Goal: Check status: Check status

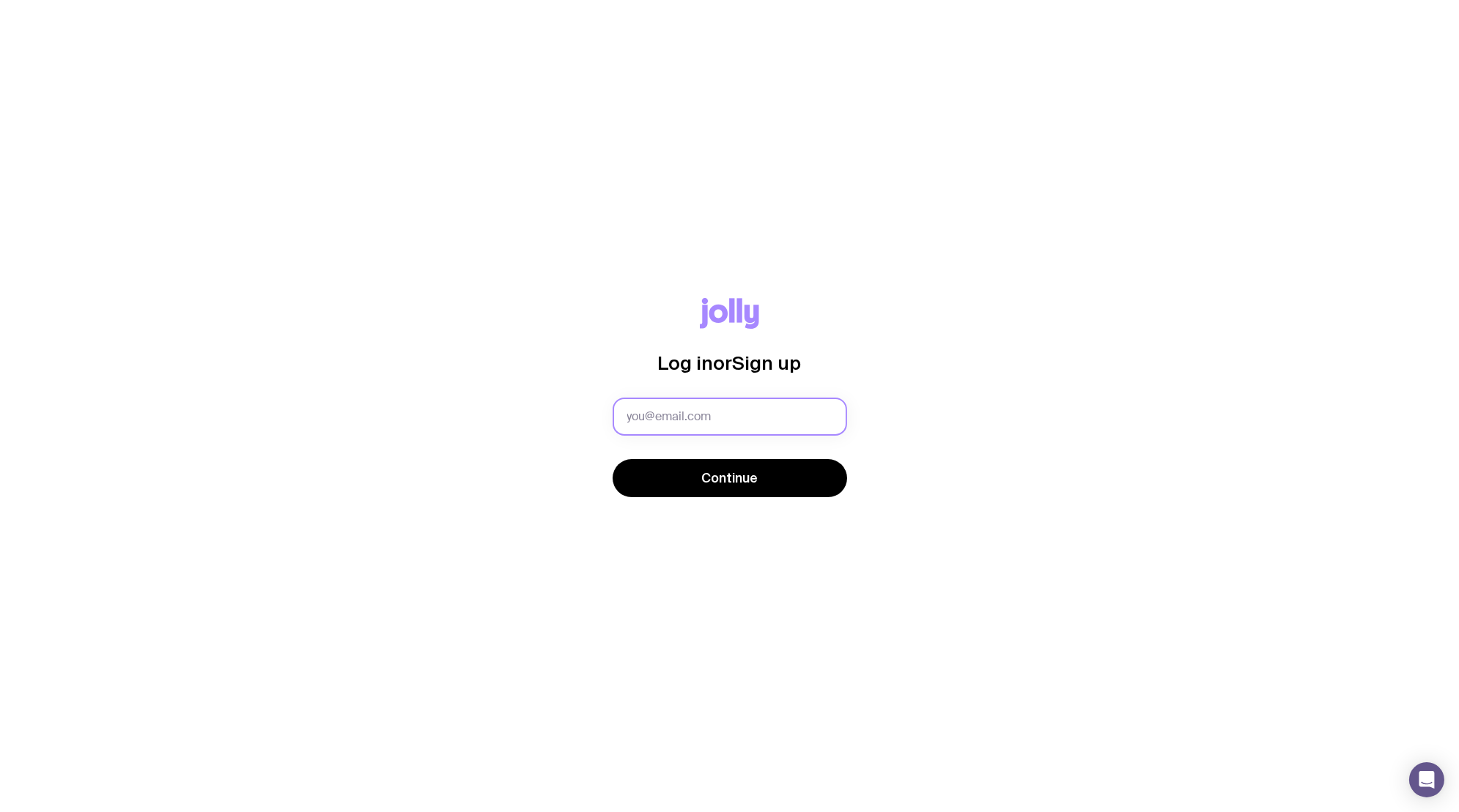
click at [647, 412] on input "text" at bounding box center [730, 417] width 234 height 38
type input "A"
type input "[EMAIL_ADDRESS][DOMAIN_NAME]"
click at [612, 459] on button "Continue" at bounding box center [730, 478] width 234 height 38
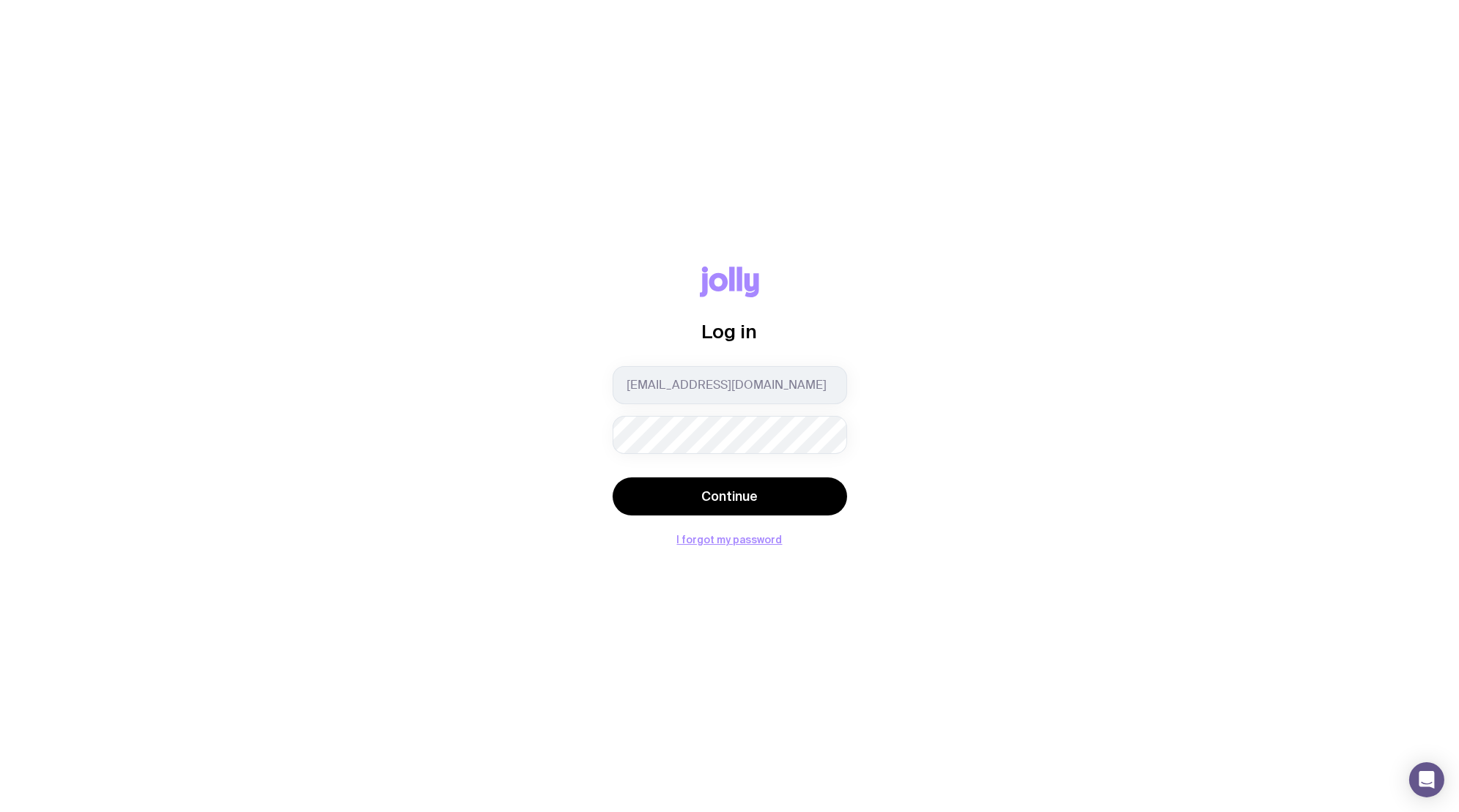
click at [612, 477] on button "Continue" at bounding box center [730, 497] width 234 height 38
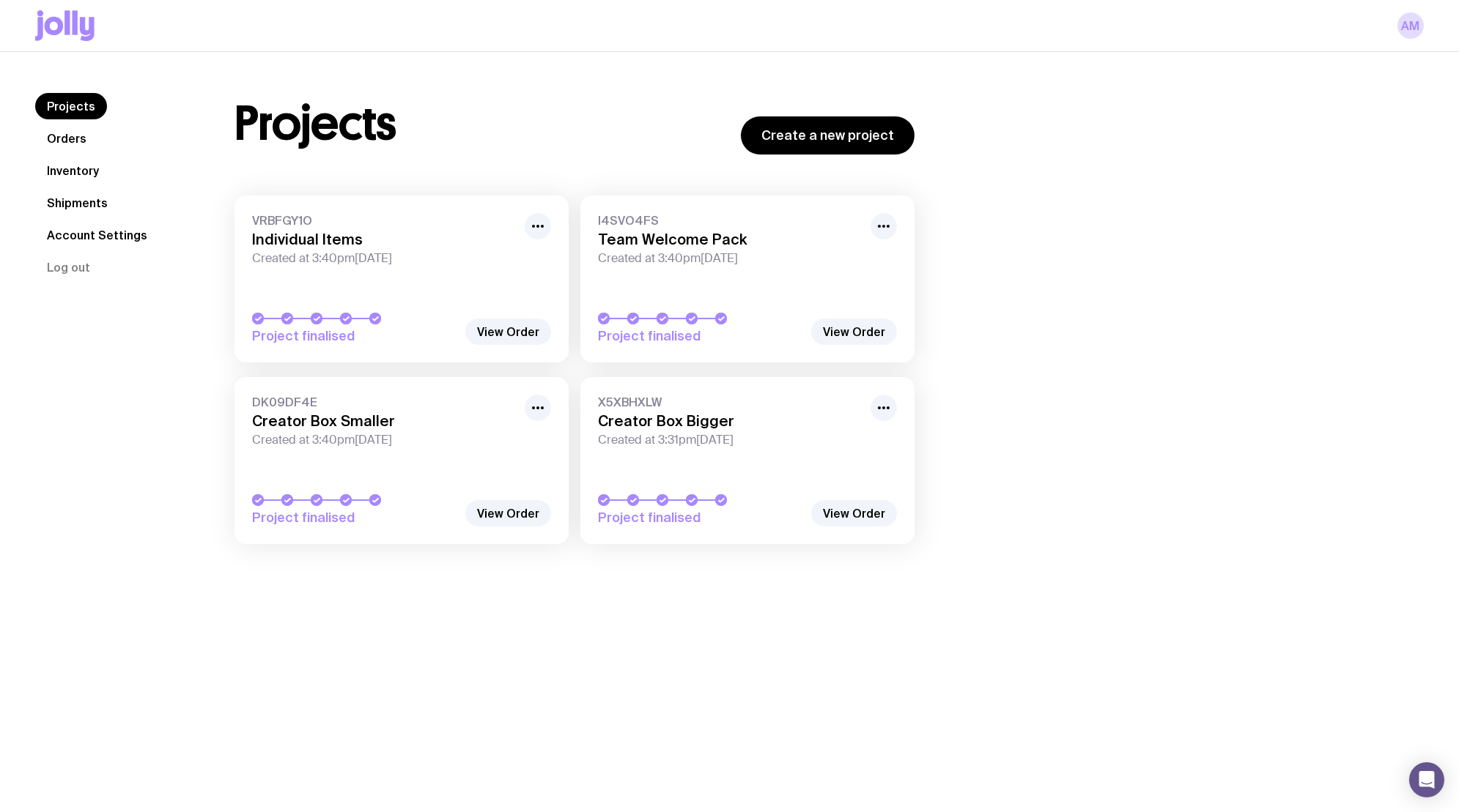
click at [62, 137] on link "Orders" at bounding box center [66, 139] width 63 height 27
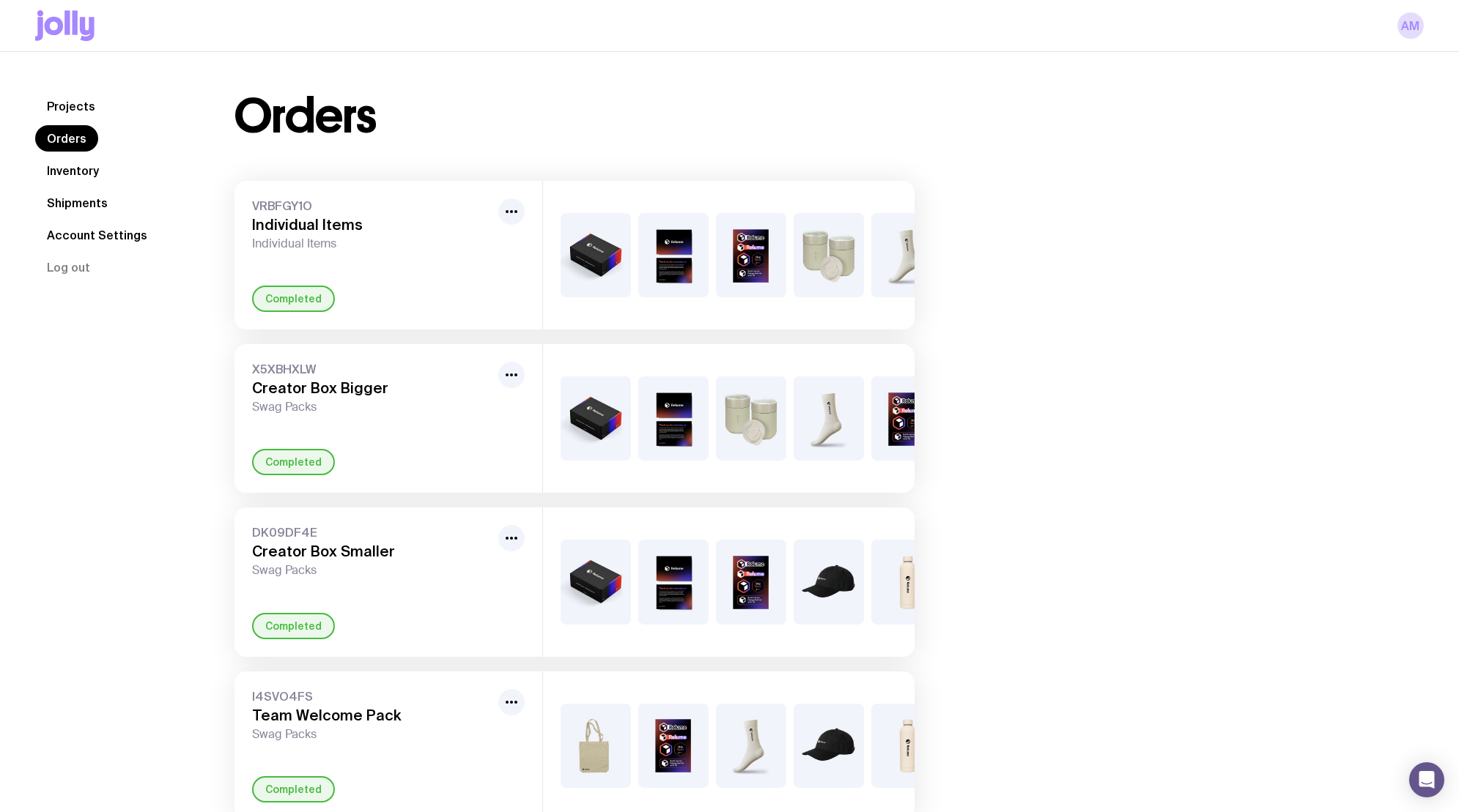
click at [59, 163] on link "Inventory" at bounding box center [73, 171] width 75 height 27
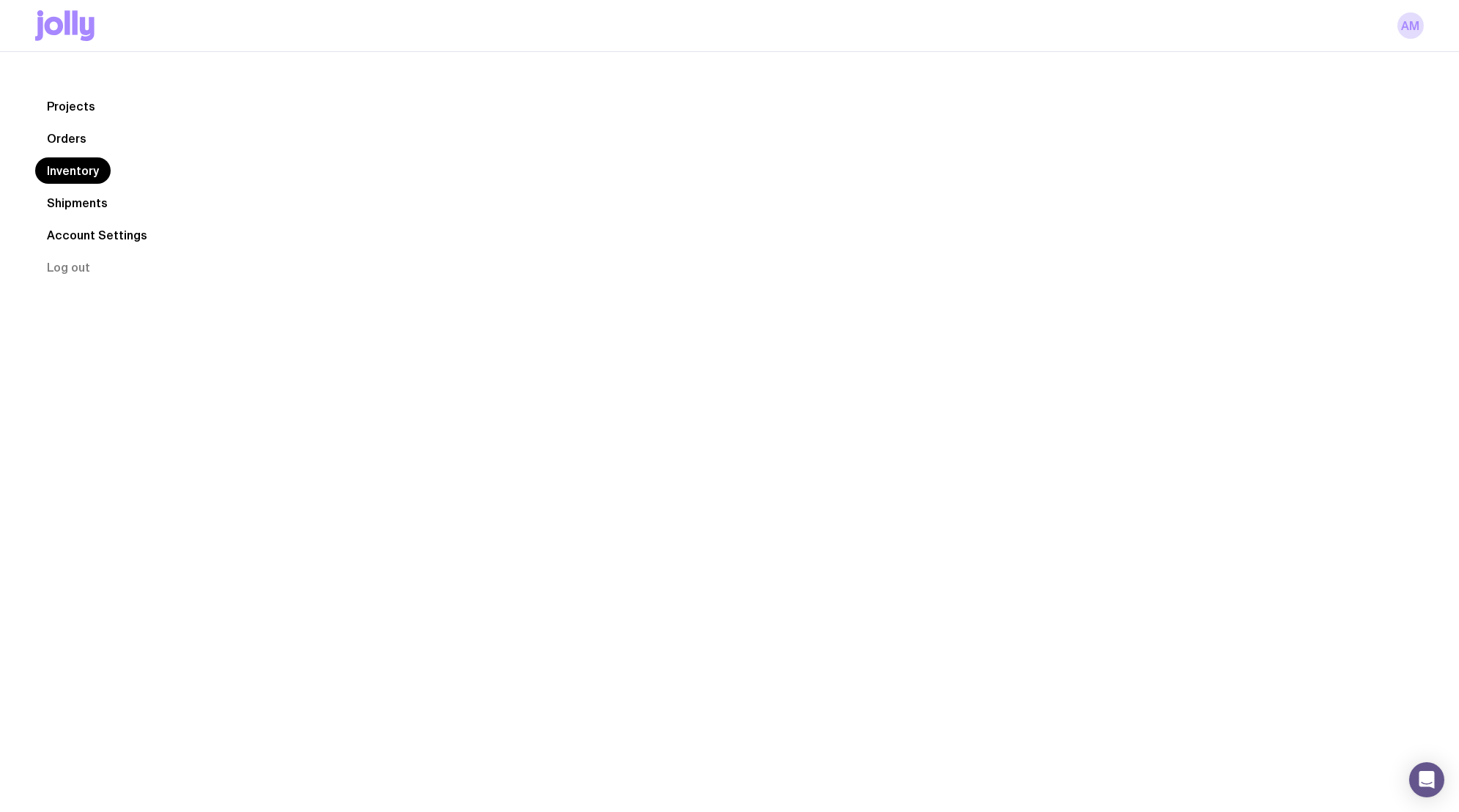
click at [68, 209] on link "Shipments" at bounding box center [77, 203] width 84 height 27
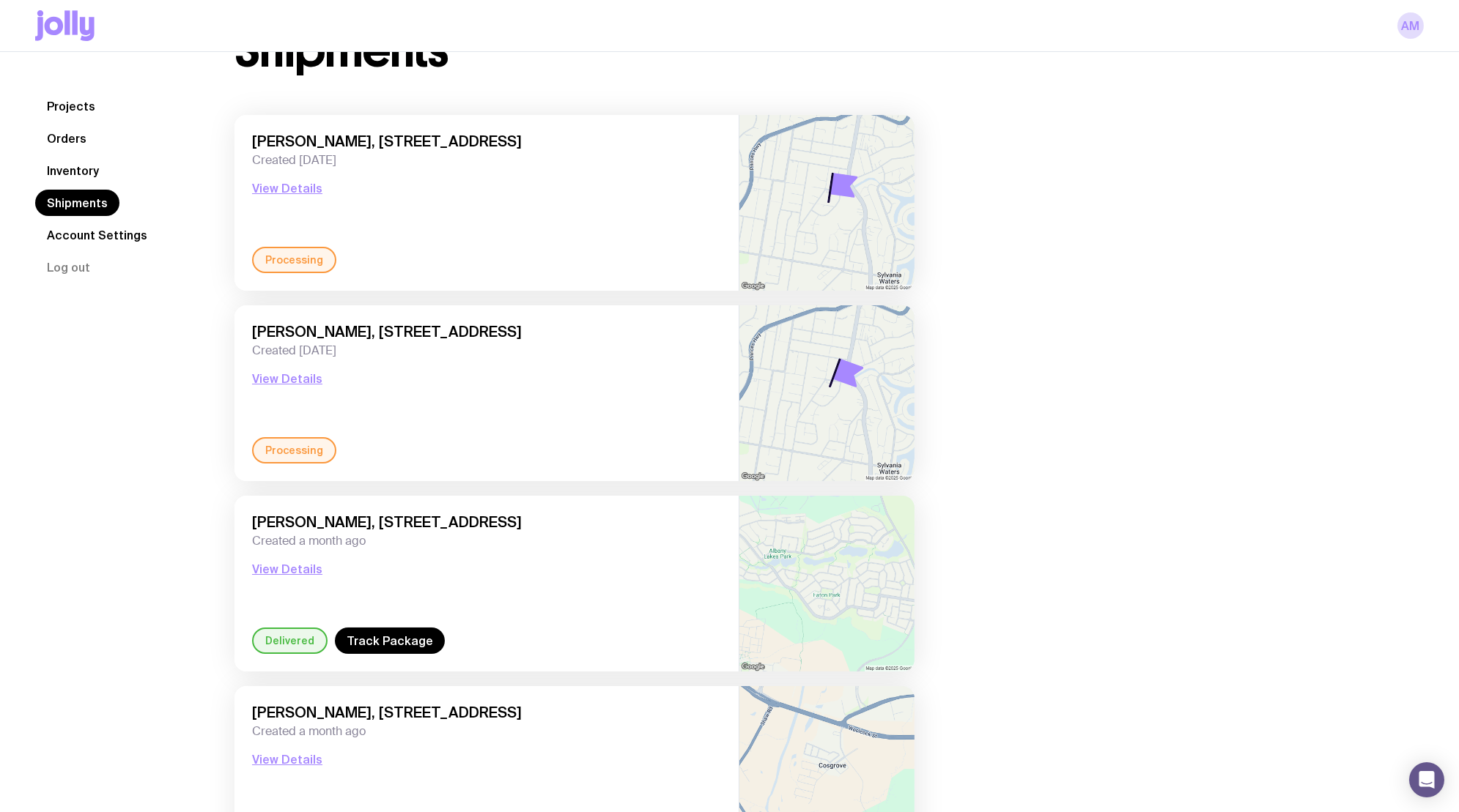
scroll to position [117, 0]
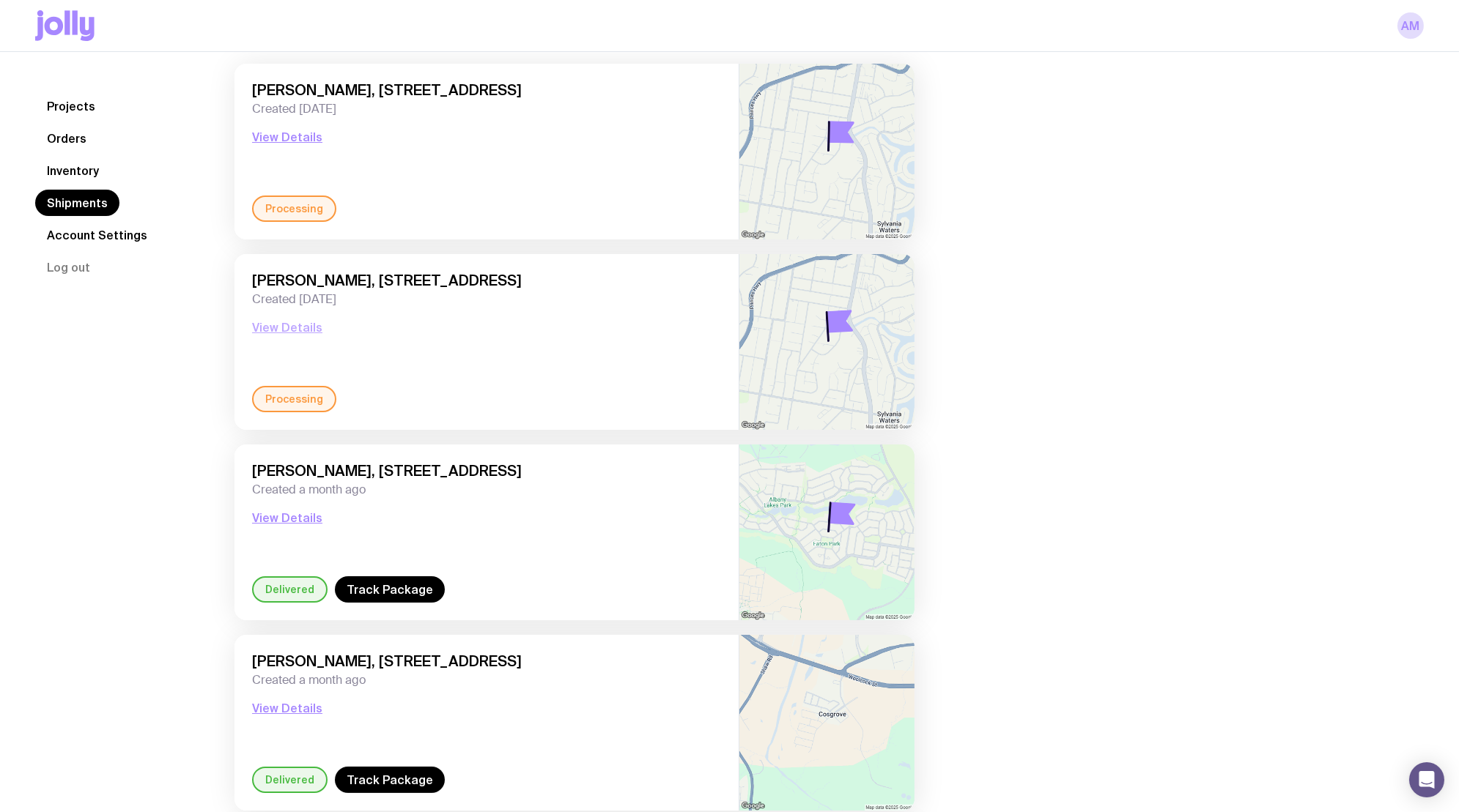
click at [281, 322] on button "View Details" at bounding box center [287, 327] width 70 height 18
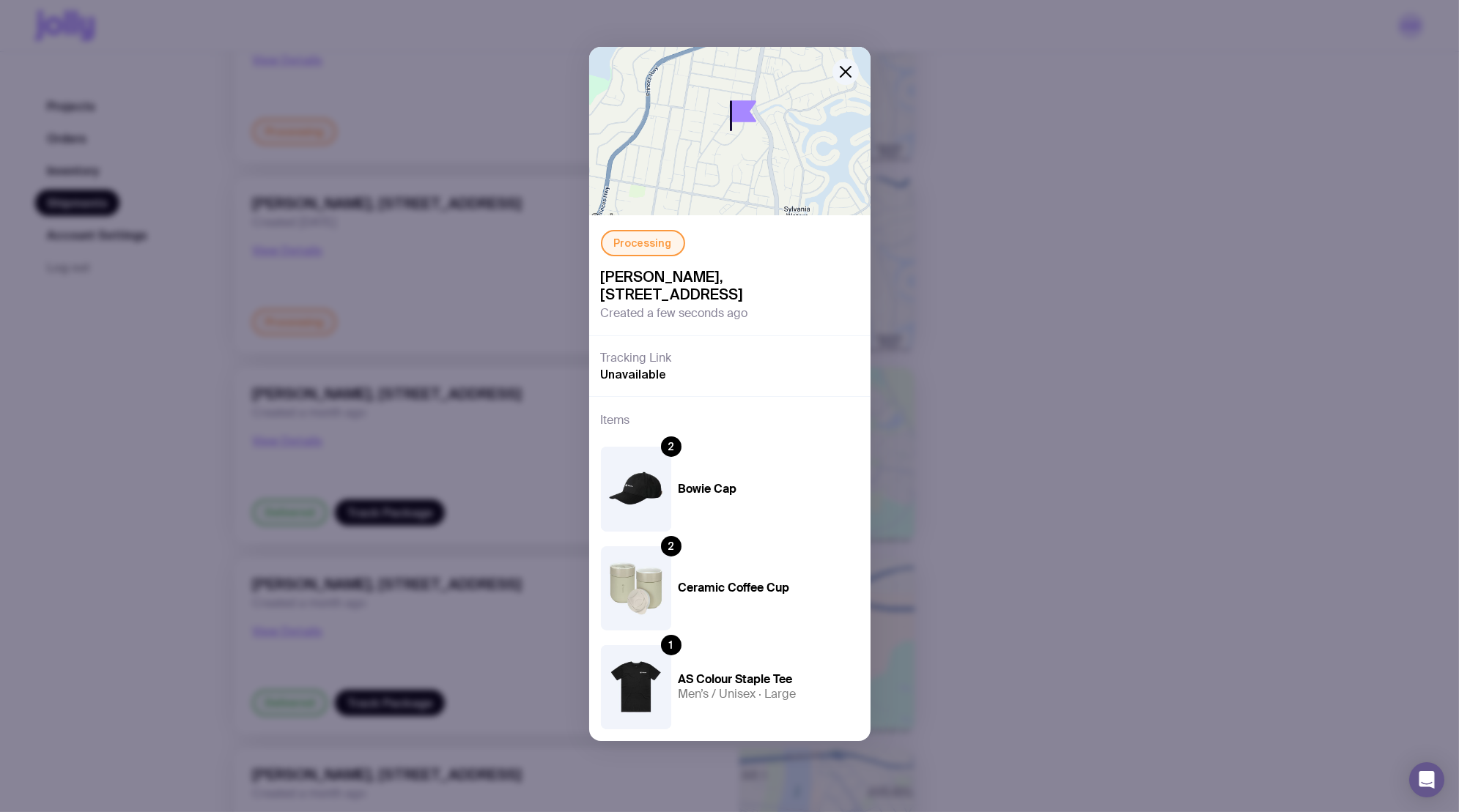
scroll to position [0, 0]
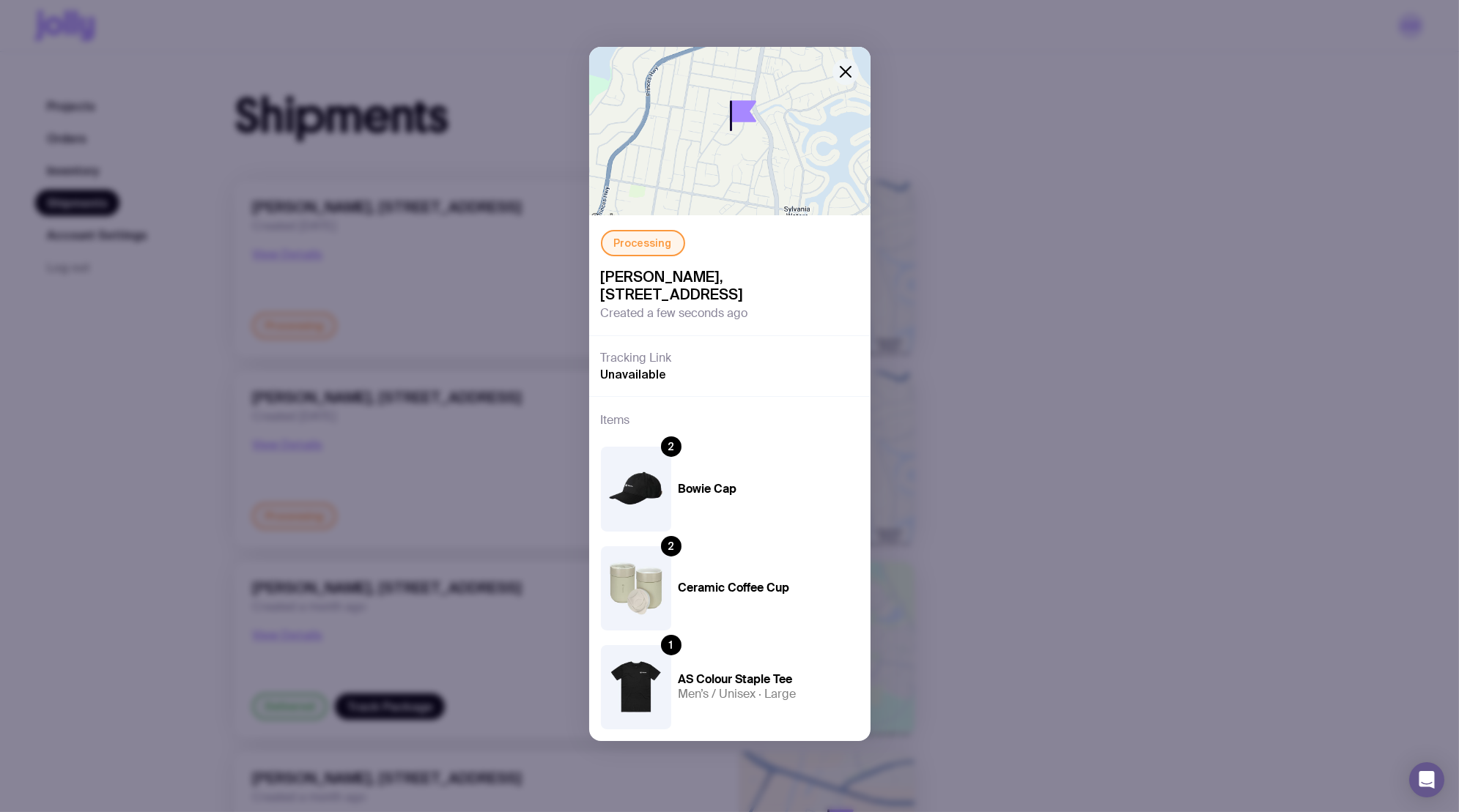
click at [839, 74] on icon "button" at bounding box center [845, 71] width 18 height 18
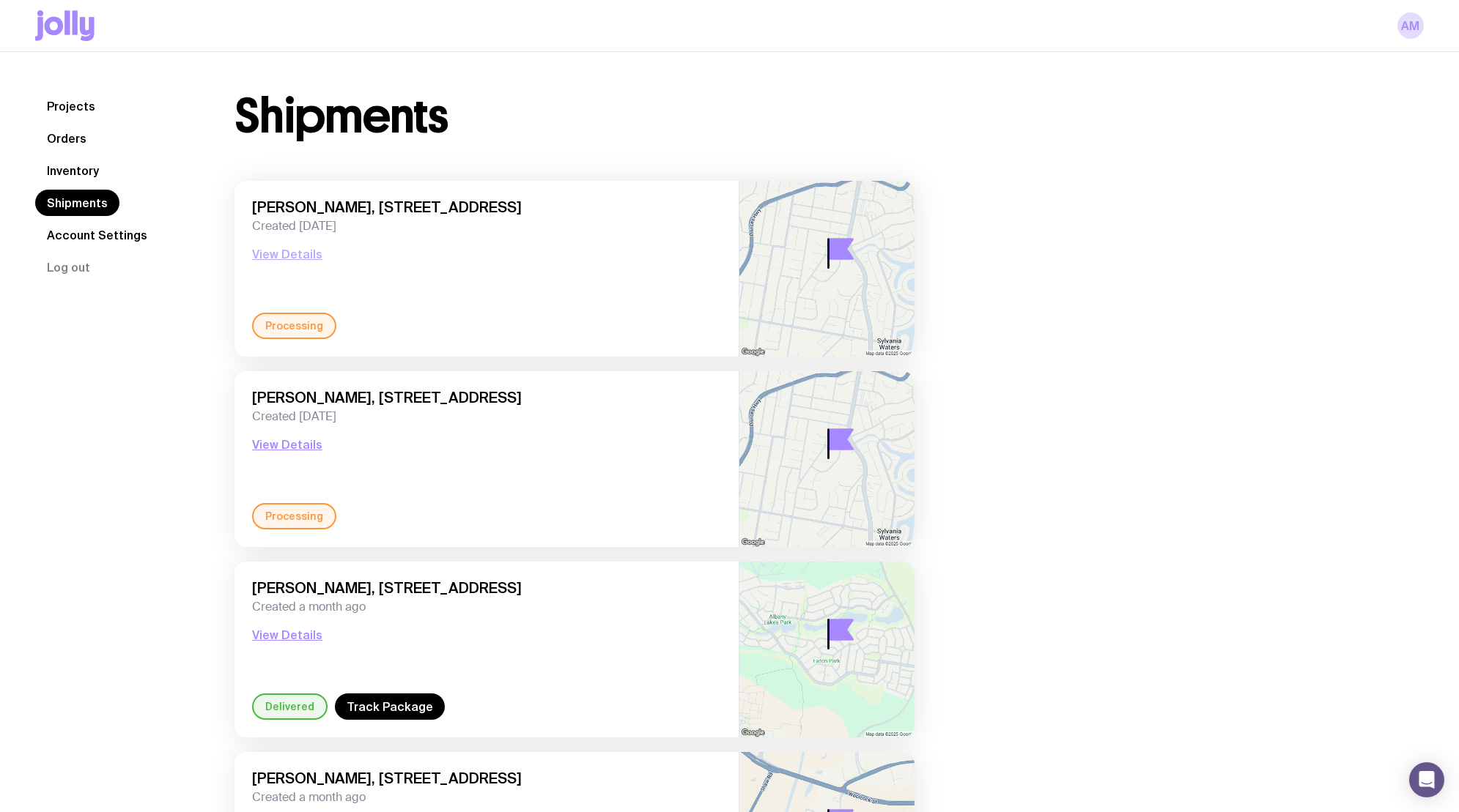
click at [298, 254] on button "View Details" at bounding box center [287, 253] width 70 height 18
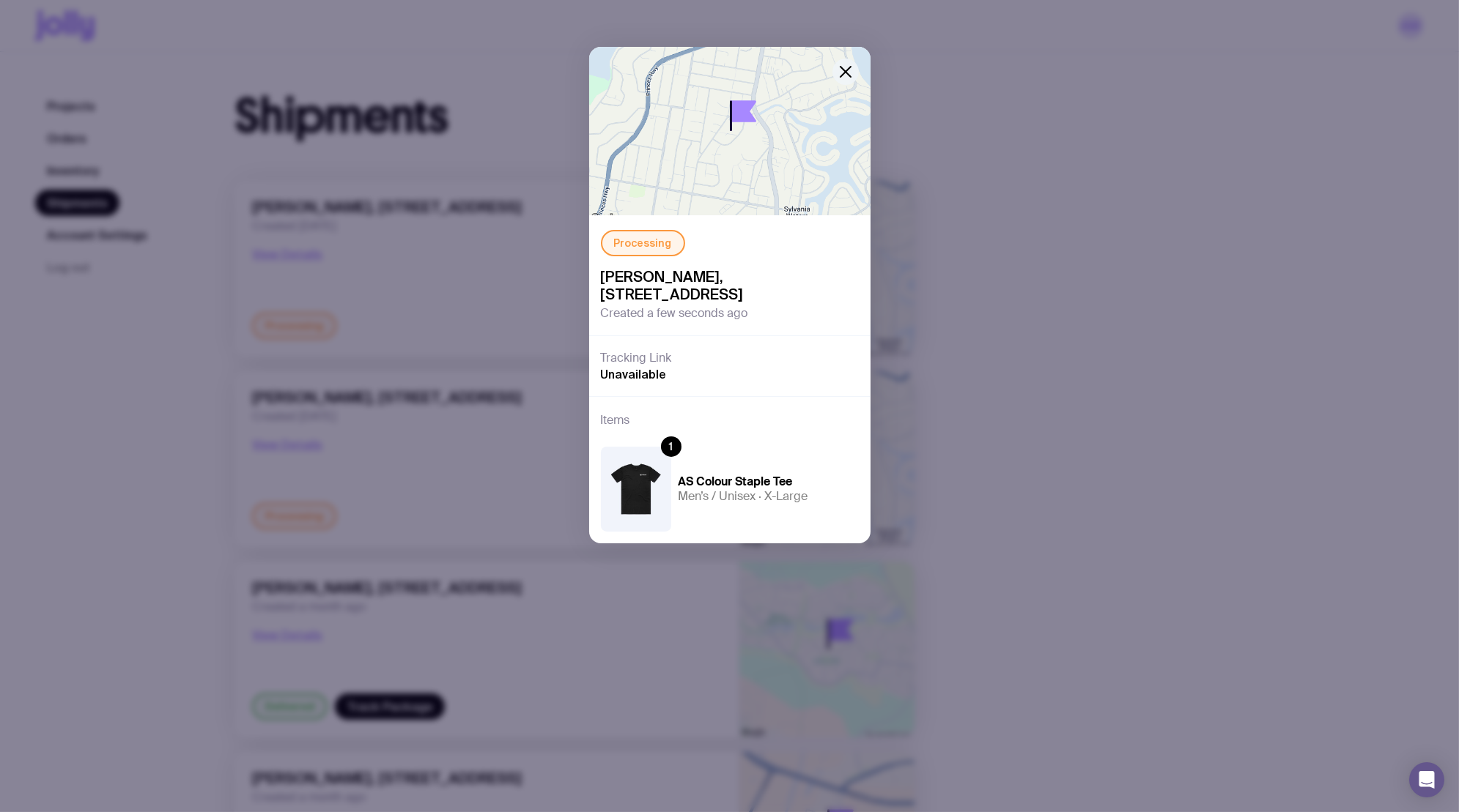
click at [846, 72] on icon "button" at bounding box center [845, 72] width 10 height 10
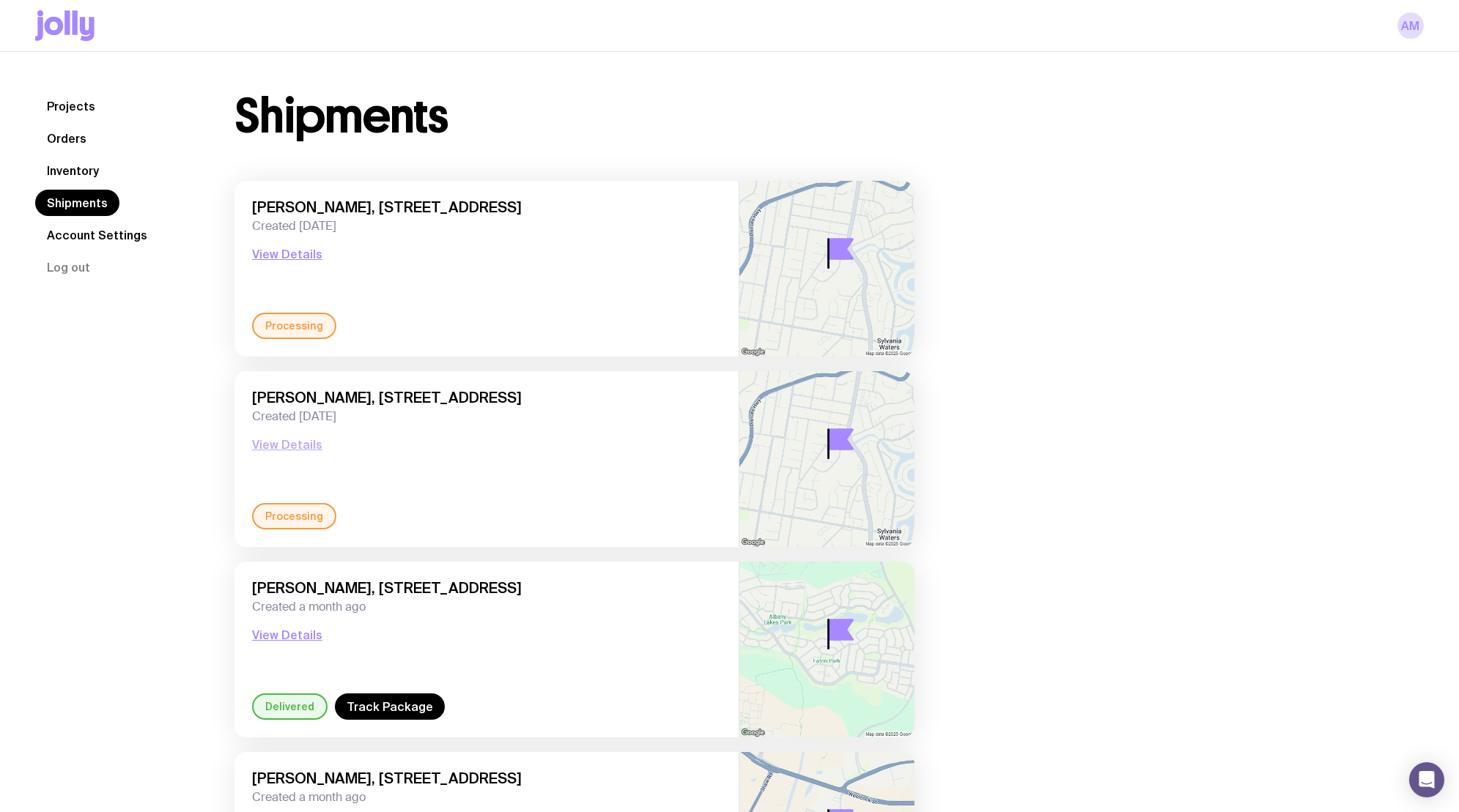
click at [281, 443] on button "View Details" at bounding box center [287, 444] width 70 height 18
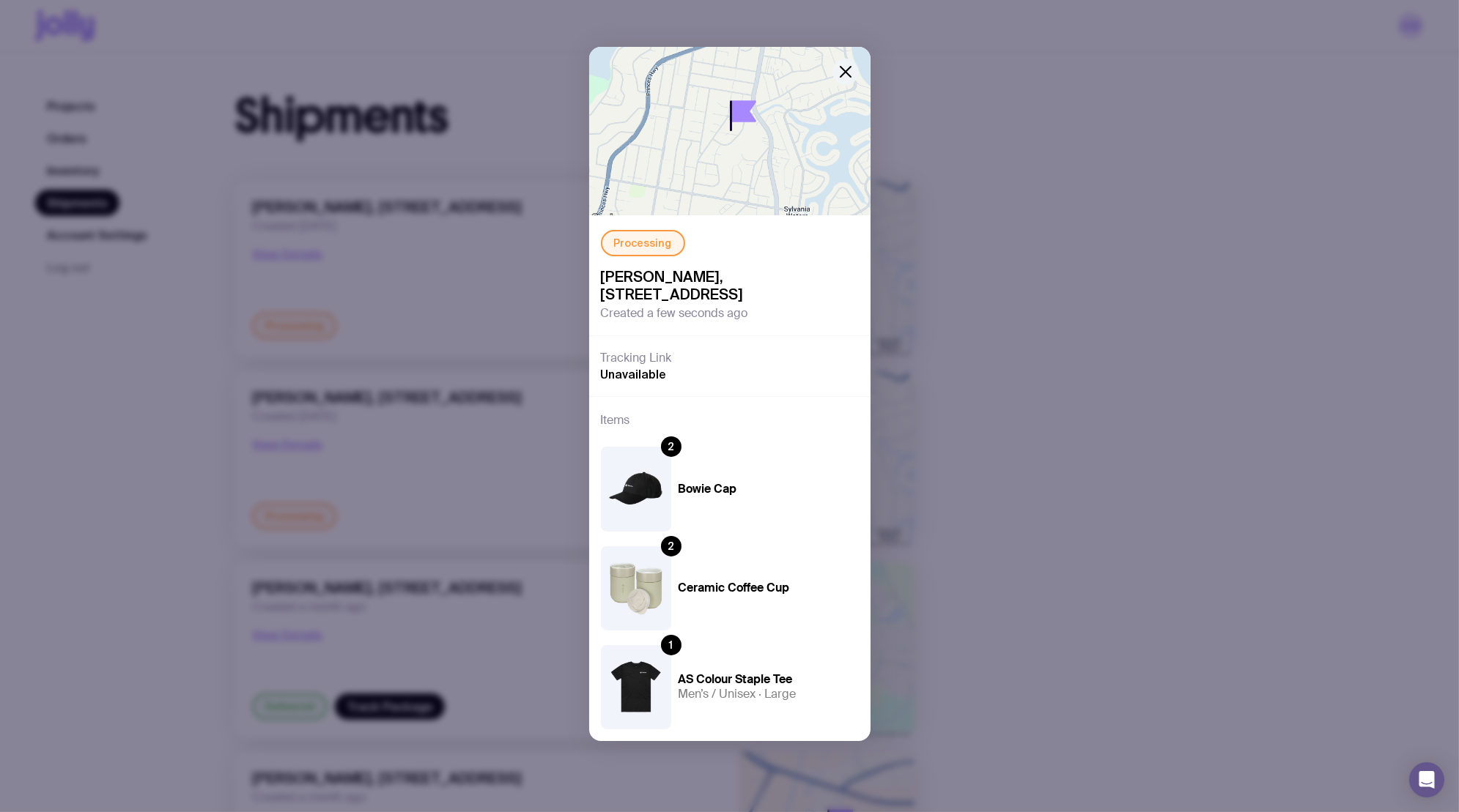
click at [846, 73] on icon "button" at bounding box center [845, 72] width 10 height 10
